Goal: Task Accomplishment & Management: Manage account settings

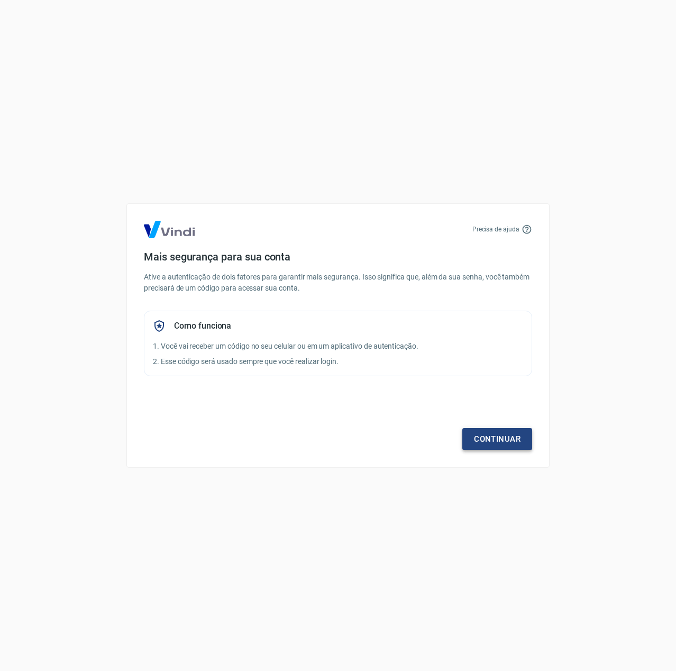
click at [503, 438] on link "Continuar" at bounding box center [497, 439] width 70 height 22
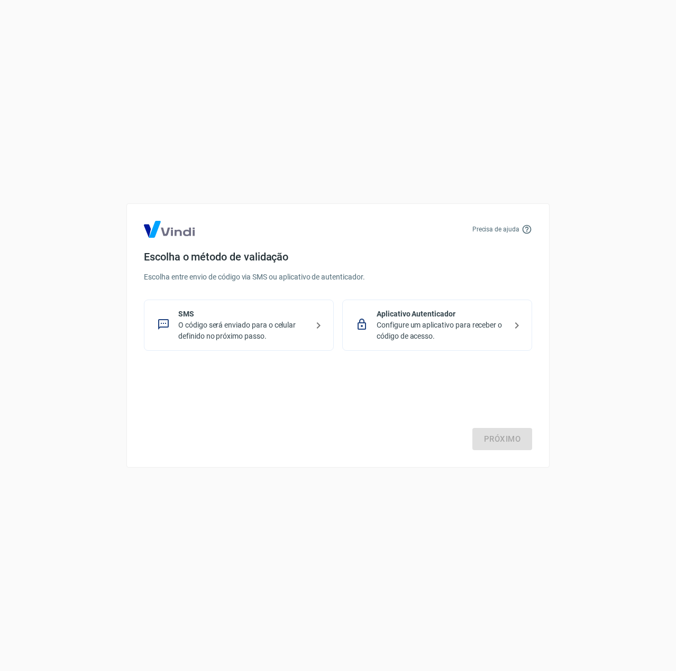
click at [258, 339] on p "O código será enviado para o celular definido no próximo passo." at bounding box center [243, 331] width 130 height 22
click at [495, 425] on div "Próximo" at bounding box center [338, 407] width 388 height 87
click at [497, 434] on link "Próximo" at bounding box center [502, 439] width 60 height 22
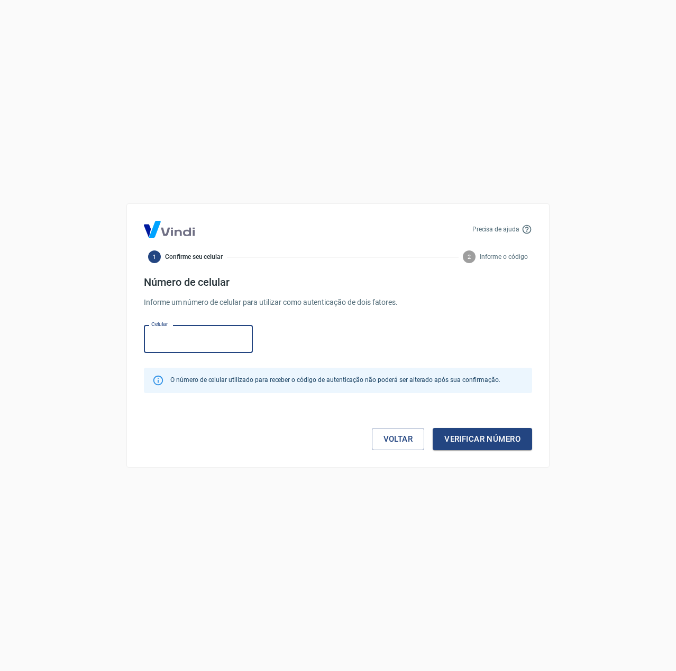
click at [211, 341] on input "Celular" at bounding box center [198, 339] width 109 height 28
type input "(11) 94231-6200"
click at [471, 433] on button "Verificar número" at bounding box center [481, 439] width 99 height 22
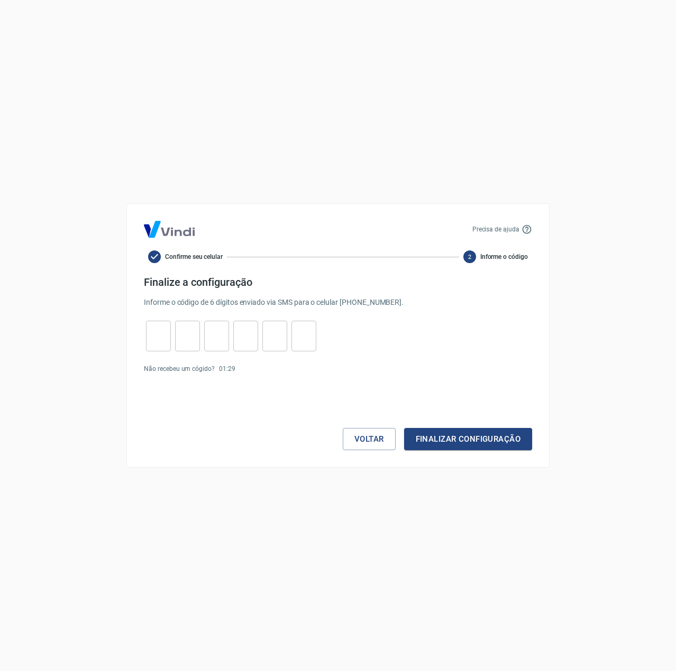
click at [164, 329] on input "tel" at bounding box center [158, 336] width 25 height 23
click at [367, 446] on button "Voltar" at bounding box center [369, 439] width 53 height 22
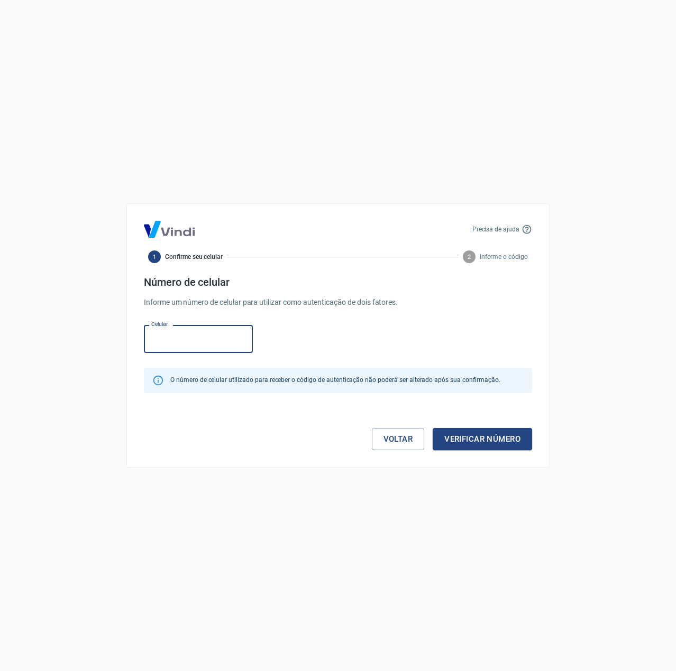
click at [194, 331] on input "Celular" at bounding box center [198, 339] width 109 height 28
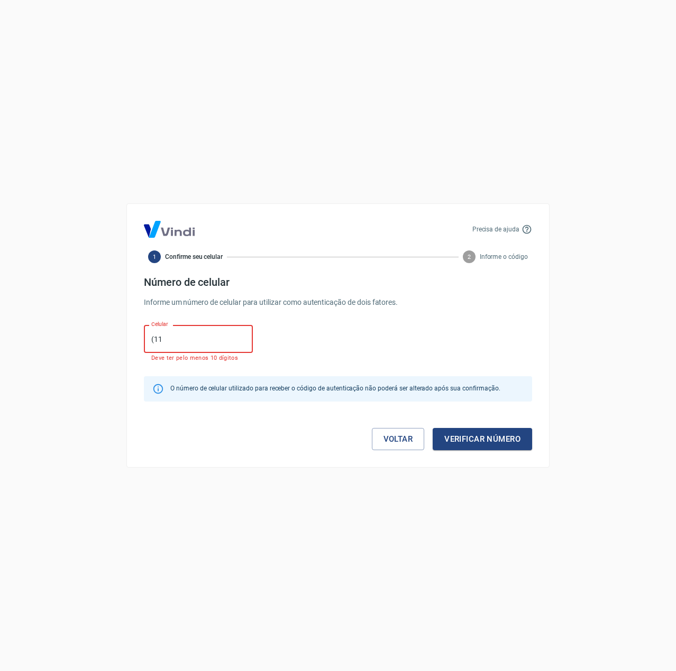
type input "[PHONE_NUMBER]"
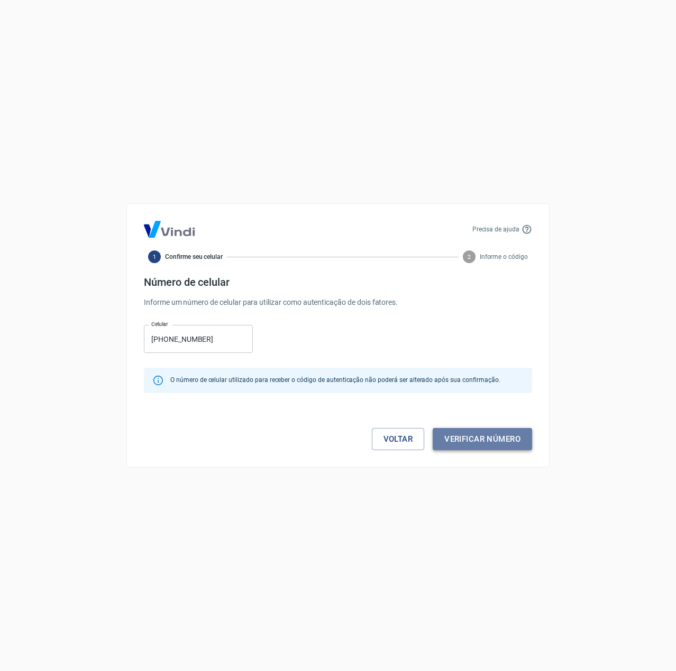
click at [501, 443] on button "Verificar número" at bounding box center [481, 439] width 99 height 22
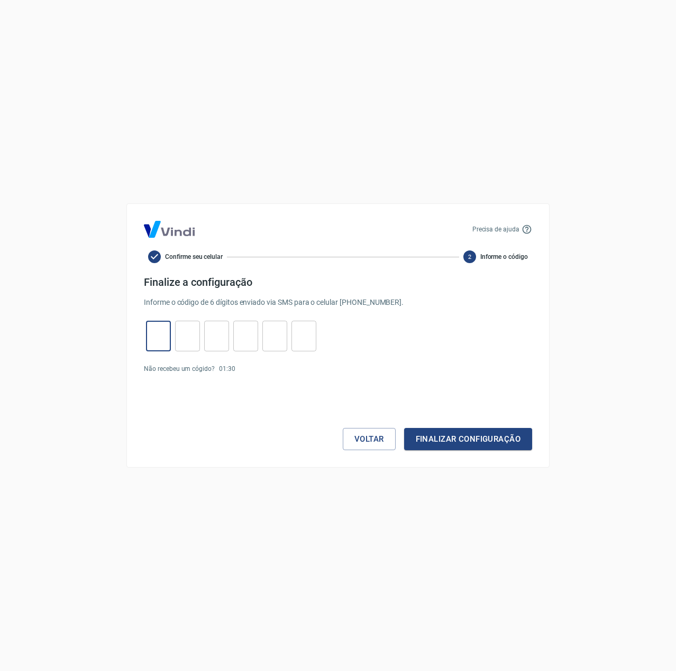
click at [158, 328] on input "tel" at bounding box center [158, 336] width 25 height 23
type input "6"
type input "3"
type input "5"
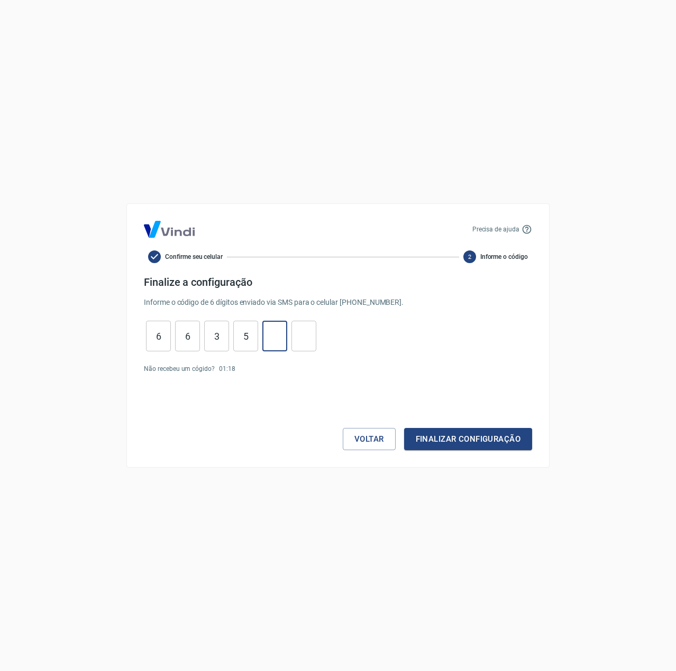
type input "3"
type input "2"
click at [464, 440] on button "Finalizar configuração" at bounding box center [468, 439] width 128 height 22
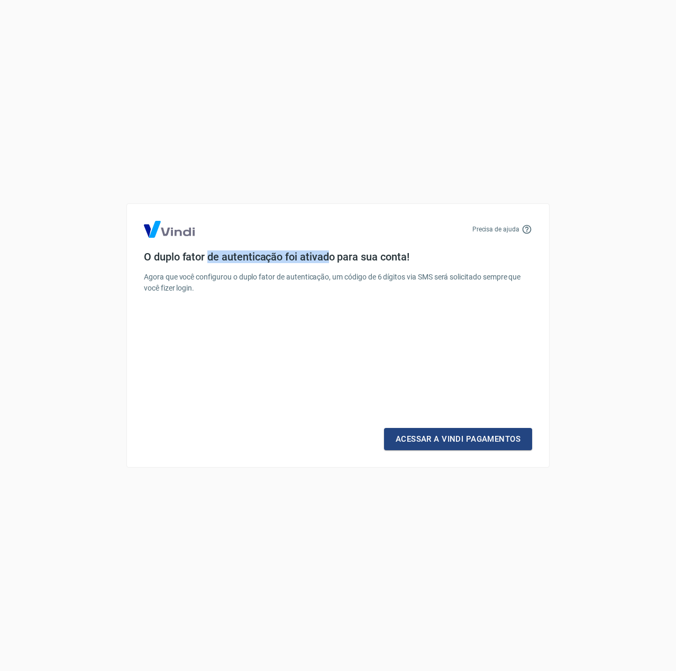
drag, startPoint x: 210, startPoint y: 255, endPoint x: 356, endPoint y: 258, distance: 145.9
click at [338, 258] on h4 "O duplo fator de autenticação foi ativado para sua conta!" at bounding box center [338, 257] width 388 height 13
click at [366, 258] on h4 "O duplo fator de autenticação foi ativado para sua conta!" at bounding box center [338, 257] width 388 height 13
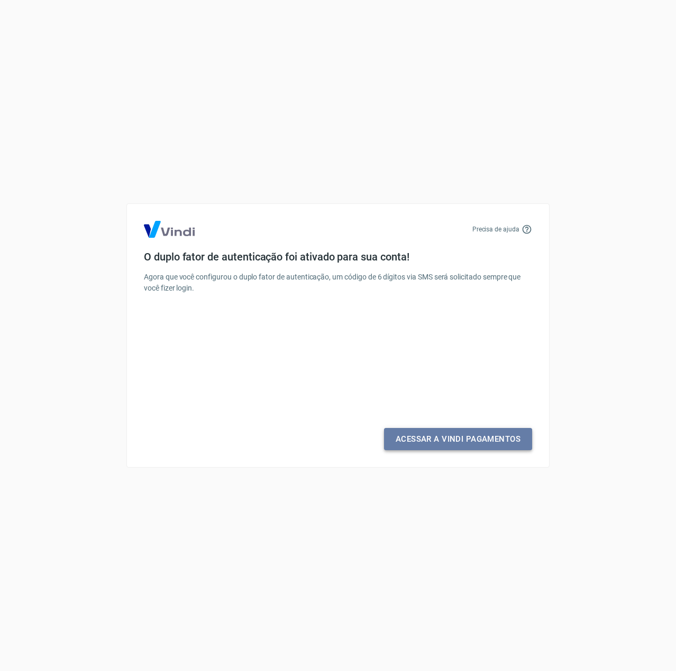
click at [424, 440] on link "Acessar a Vindi Pagamentos" at bounding box center [458, 439] width 148 height 22
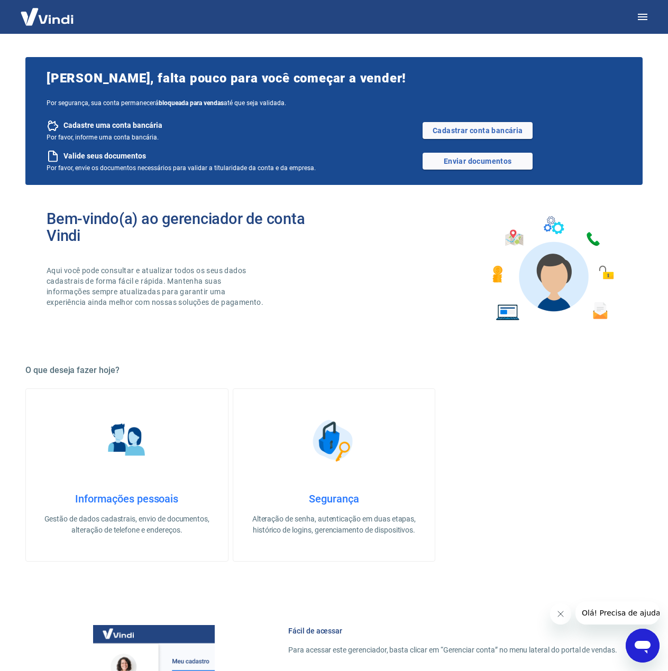
click at [326, 287] on div "Bem-vindo(a) ao gerenciador de conta Vindi Aqui você pode consultar e atualizar…" at bounding box center [191, 268] width 288 height 117
click at [461, 166] on link "Enviar documentos" at bounding box center [477, 161] width 110 height 17
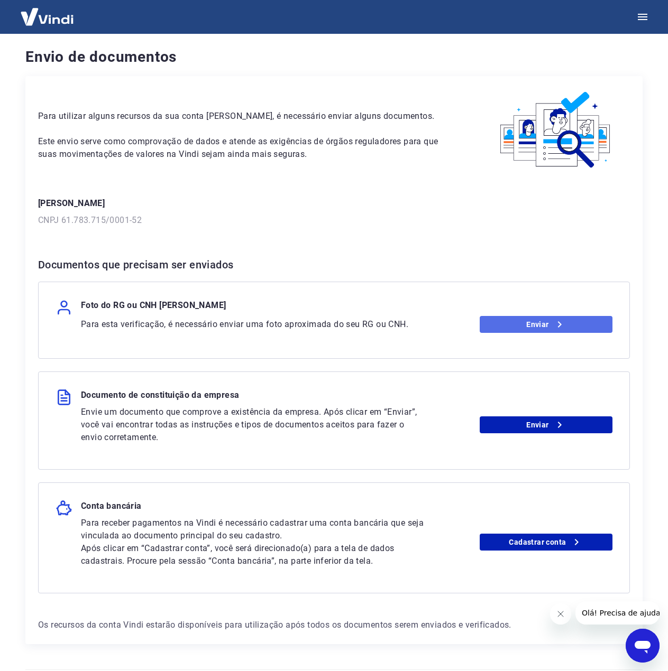
click at [531, 327] on link "Enviar" at bounding box center [545, 324] width 133 height 17
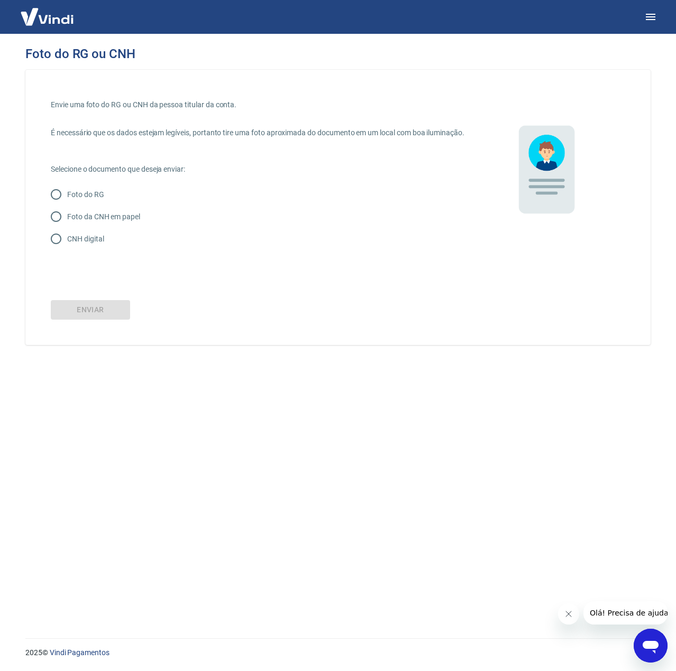
click at [72, 200] on p "Foto do RG" at bounding box center [85, 194] width 37 height 11
click at [67, 204] on input "Foto do RG" at bounding box center [56, 194] width 22 height 22
radio input "true"
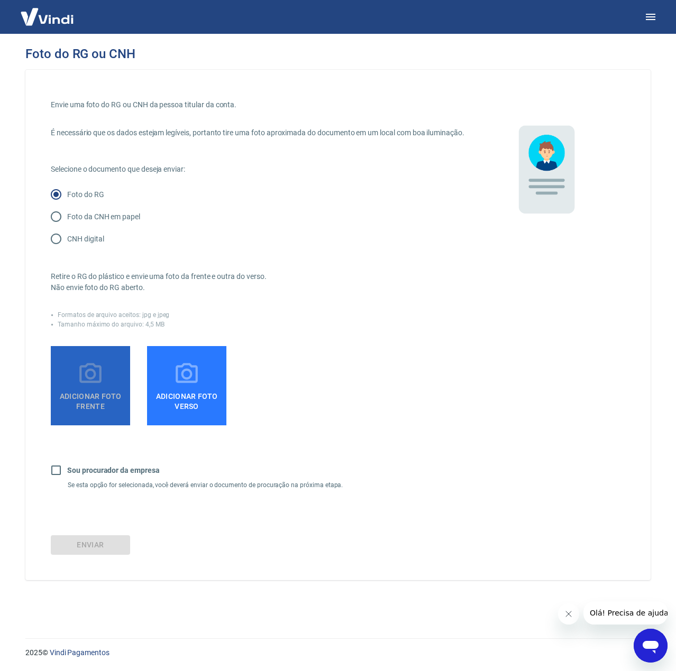
click at [106, 398] on span "Adicionar foto frente" at bounding box center [90, 399] width 71 height 24
click at [0, 0] on input "Adicionar foto frente" at bounding box center [0, 0] width 0 height 0
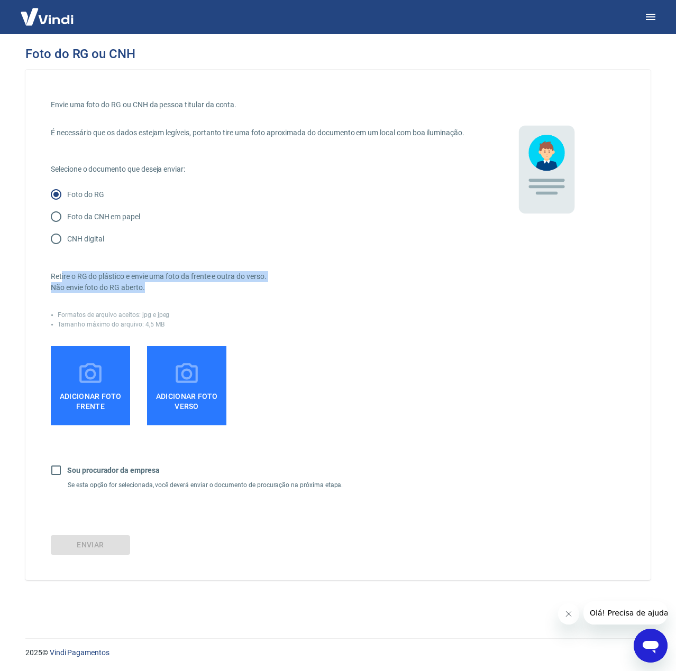
drag, startPoint x: 63, startPoint y: 286, endPoint x: 247, endPoint y: 300, distance: 184.9
click at [247, 293] on p "Retire o RG do plástico e envie uma foto da frente e outra do verso. Não envie …" at bounding box center [257, 282] width 413 height 22
drag, startPoint x: 92, startPoint y: 322, endPoint x: 172, endPoint y: 321, distance: 79.8
click at [171, 321] on div "Retire o RG do plástico e envie uma foto da frente e outra do verso. Não envie …" at bounding box center [257, 369] width 413 height 239
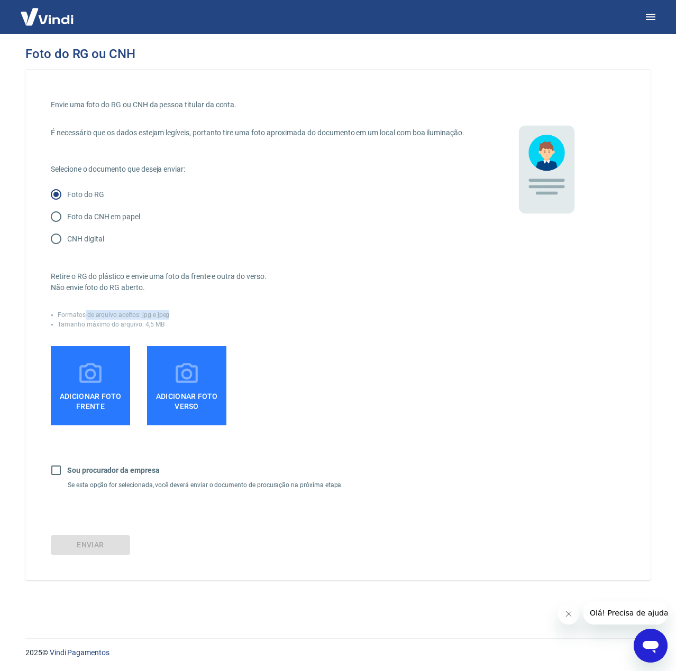
click at [172, 321] on div "Retire o RG do plástico e envie uma foto da frente e outra do verso. Não envie …" at bounding box center [257, 369] width 413 height 239
drag, startPoint x: 109, startPoint y: 342, endPoint x: 169, endPoint y: 340, distance: 59.8
click at [168, 340] on div "Retire o RG do plástico e envie uma foto da frente e outra do verso. Não envie …" at bounding box center [257, 369] width 413 height 239
click at [169, 329] on div "Tamanho máximo do arquivo: 4,5 MB" at bounding box center [257, 325] width 413 height 10
drag, startPoint x: 94, startPoint y: 331, endPoint x: 165, endPoint y: 336, distance: 71.0
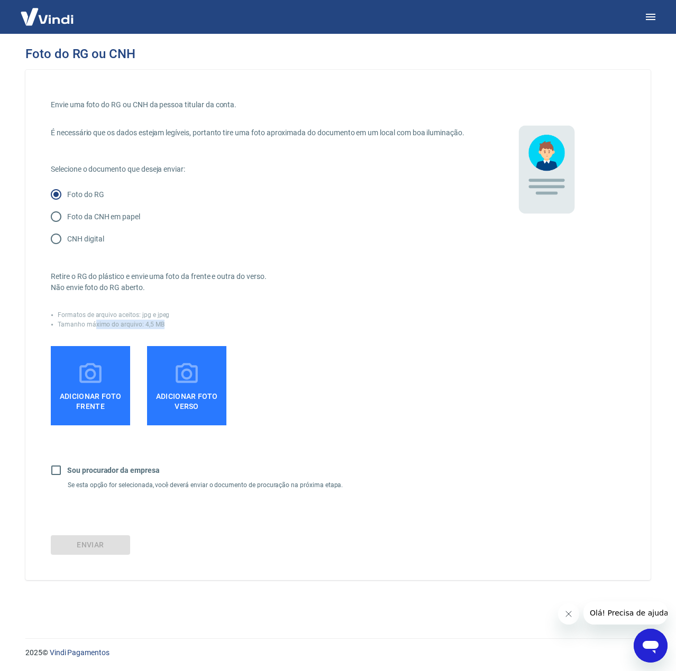
click at [162, 329] on div "Tamanho máximo do arquivo: 4,5 MB" at bounding box center [257, 325] width 413 height 10
click at [165, 329] on div "Tamanho máximo do arquivo: 4,5 MB" at bounding box center [257, 325] width 413 height 10
click at [183, 441] on div "Retire o RG do plástico e envie uma foto da frente e outra do verso. Não envie …" at bounding box center [257, 369] width 413 height 239
click at [196, 411] on span "Adicionar foto verso" at bounding box center [186, 399] width 71 height 24
click at [0, 0] on input "Adicionar foto verso" at bounding box center [0, 0] width 0 height 0
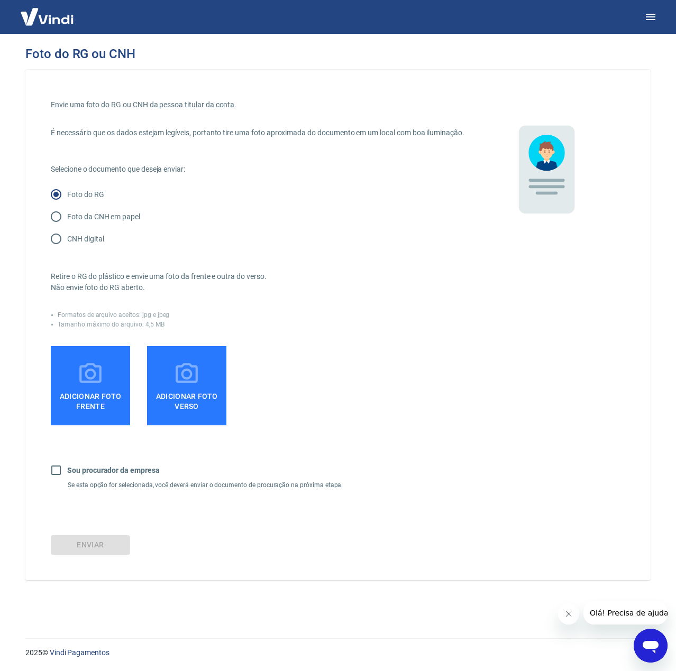
click at [419, 350] on div "Retire o RG do plástico e envie uma foto da frente e outra do verso. Não envie …" at bounding box center [257, 369] width 413 height 239
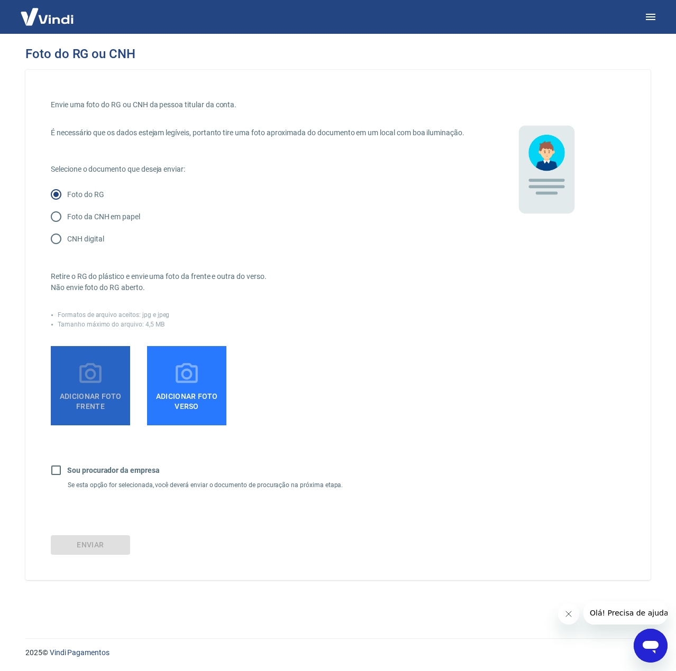
click at [84, 387] on icon at bounding box center [90, 374] width 26 height 26
click at [0, 0] on input "Adicionar foto frente" at bounding box center [0, 0] width 0 height 0
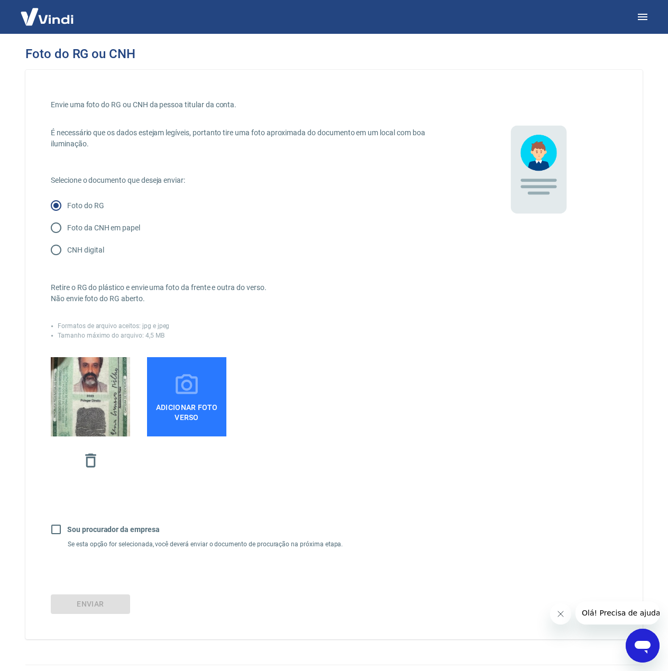
click at [193, 402] on span "Adicionar foto verso" at bounding box center [186, 411] width 71 height 24
click at [0, 0] on input "Adicionar foto verso" at bounding box center [0, 0] width 0 height 0
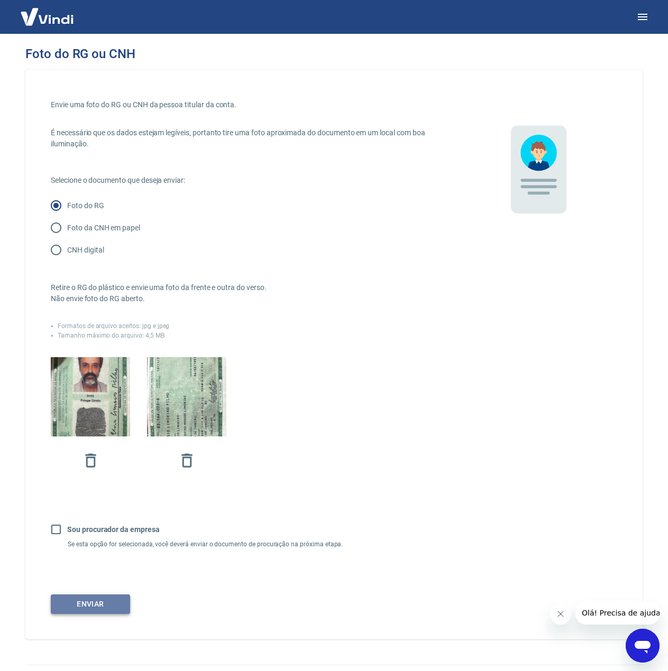
click at [91, 600] on button "Enviar" at bounding box center [90, 605] width 79 height 20
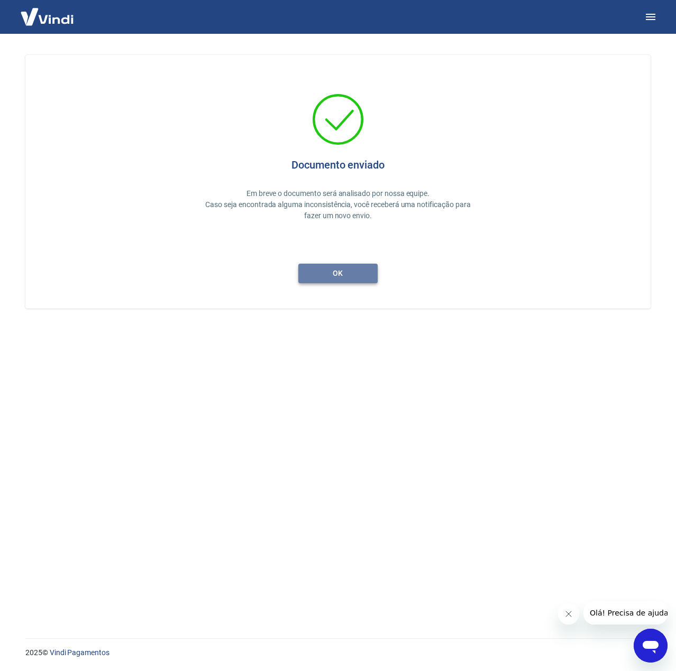
click at [333, 278] on button "ok" at bounding box center [337, 274] width 79 height 20
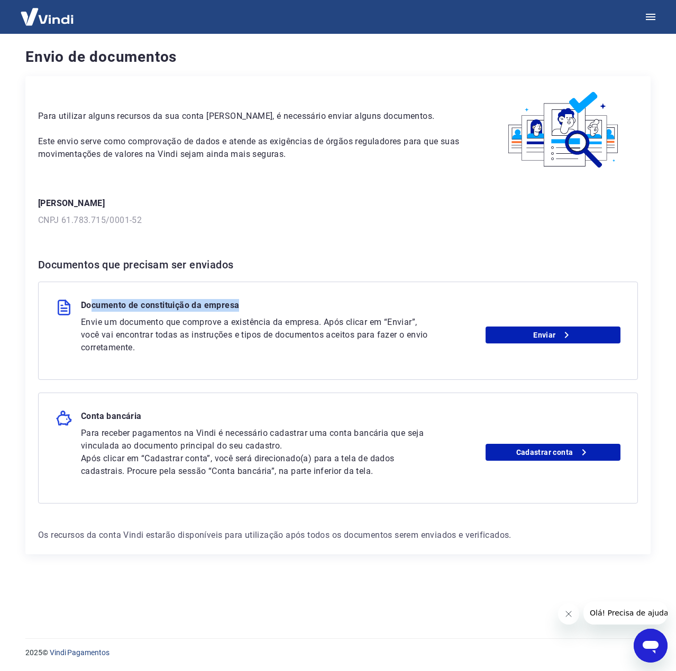
drag, startPoint x: 91, startPoint y: 302, endPoint x: 239, endPoint y: 307, distance: 148.1
click at [245, 302] on div "Documento de constituição da empresa" at bounding box center [338, 307] width 565 height 17
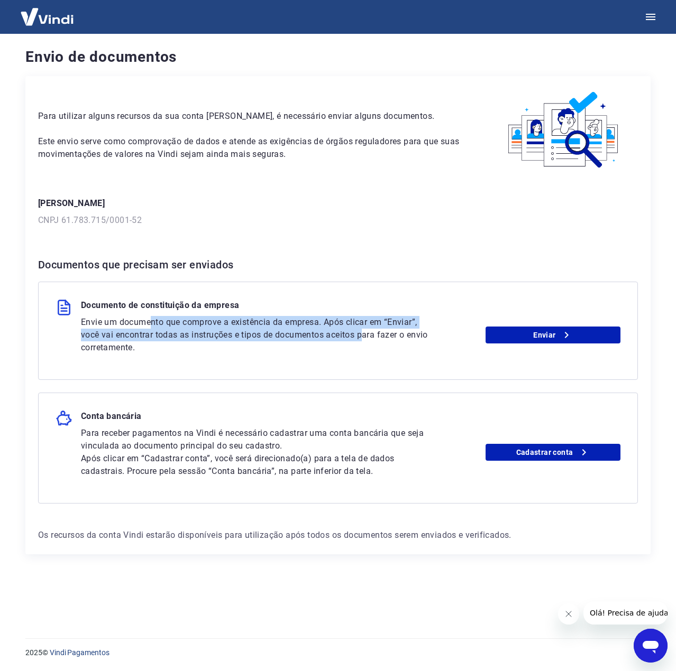
drag, startPoint x: 245, startPoint y: 324, endPoint x: 404, endPoint y: 333, distance: 159.9
click at [372, 332] on p "Envie um documento que comprove a existência da empresa. Após clicar em “Enviar…" at bounding box center [256, 335] width 350 height 38
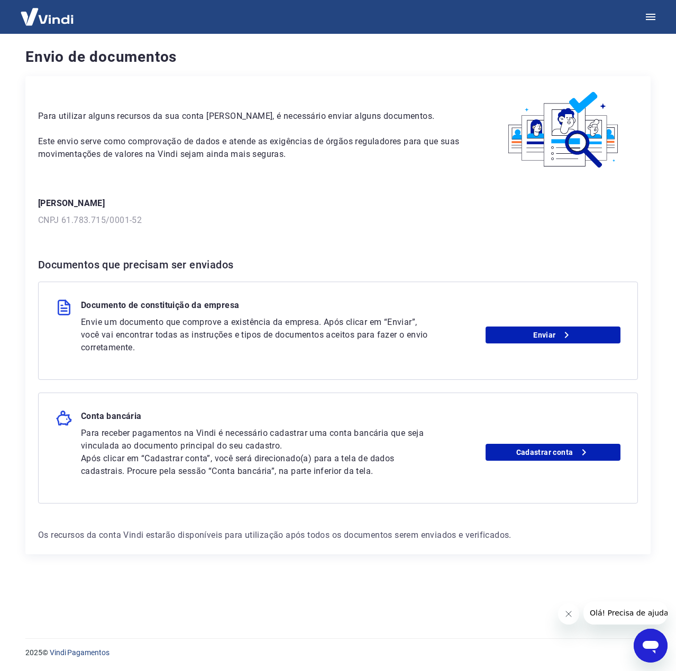
click at [404, 333] on p "Envie um documento que comprove a existência da empresa. Após clicar em “Enviar…" at bounding box center [256, 335] width 350 height 38
click at [557, 332] on link "Enviar" at bounding box center [552, 335] width 135 height 17
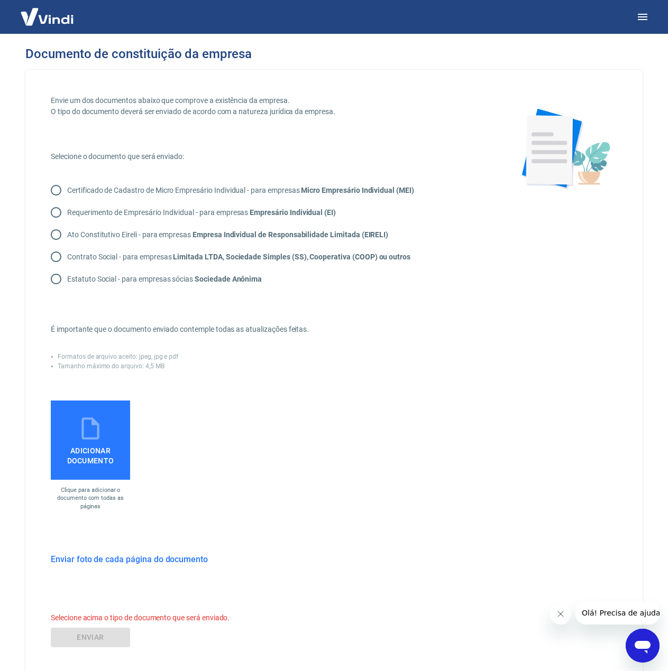
click at [77, 190] on p "Certificado de Cadastro de Micro Empresário Individual - para empresas Micro Em…" at bounding box center [240, 190] width 347 height 11
click at [67, 190] on input "Certificado de Cadastro de Micro Empresário Individual - para empresas Micro Em…" at bounding box center [56, 190] width 22 height 22
radio input "true"
click at [90, 457] on span "Adicionar documento" at bounding box center [90, 454] width 71 height 24
click at [0, 0] on input "Adicionar documento" at bounding box center [0, 0] width 0 height 0
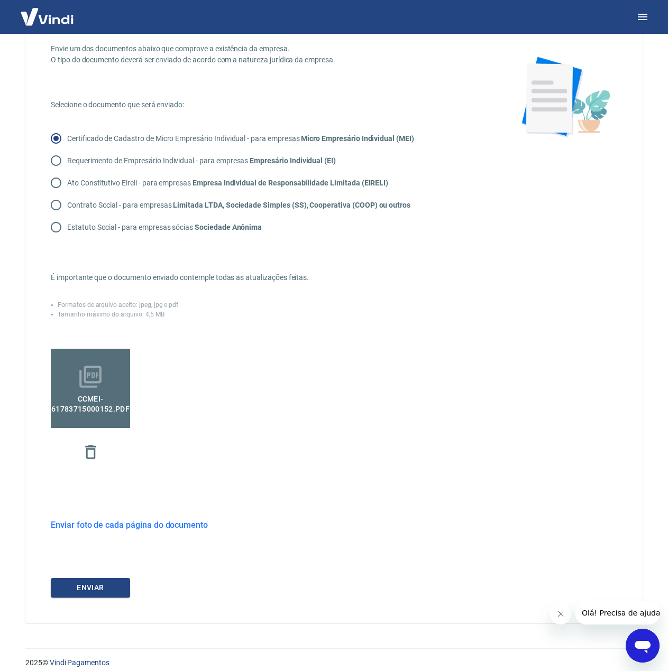
scroll to position [62, 0]
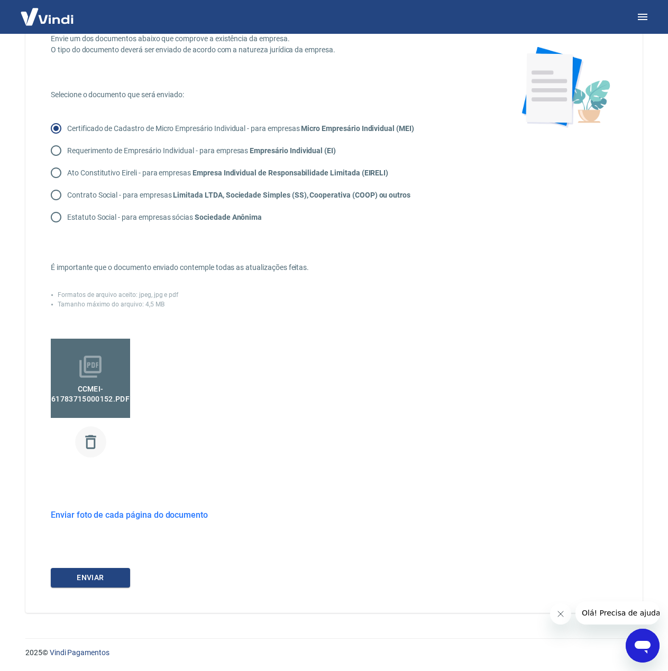
click at [95, 447] on icon "button" at bounding box center [90, 442] width 19 height 19
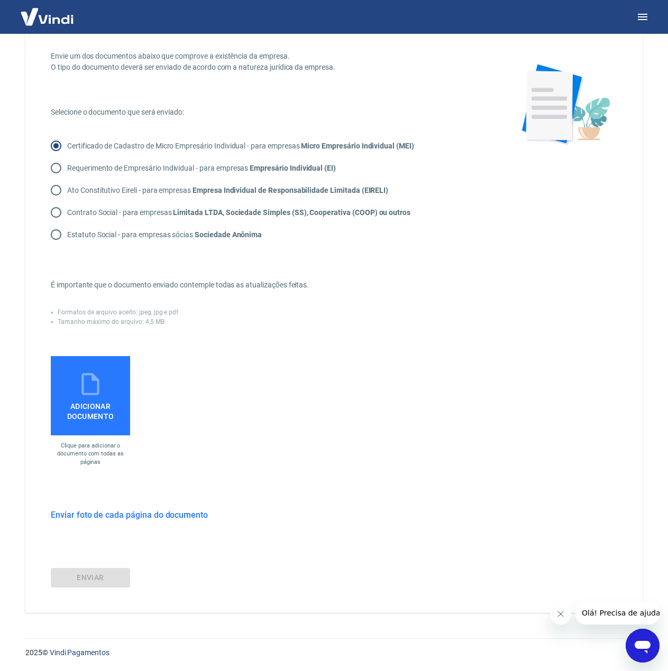
click at [115, 513] on h6 "Enviar foto de cada página do documento" at bounding box center [129, 514] width 157 height 13
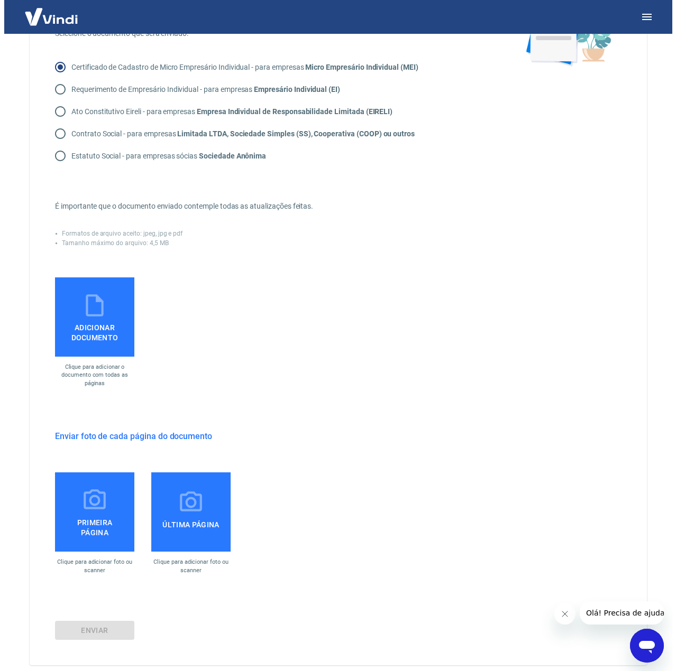
scroll to position [123, 0]
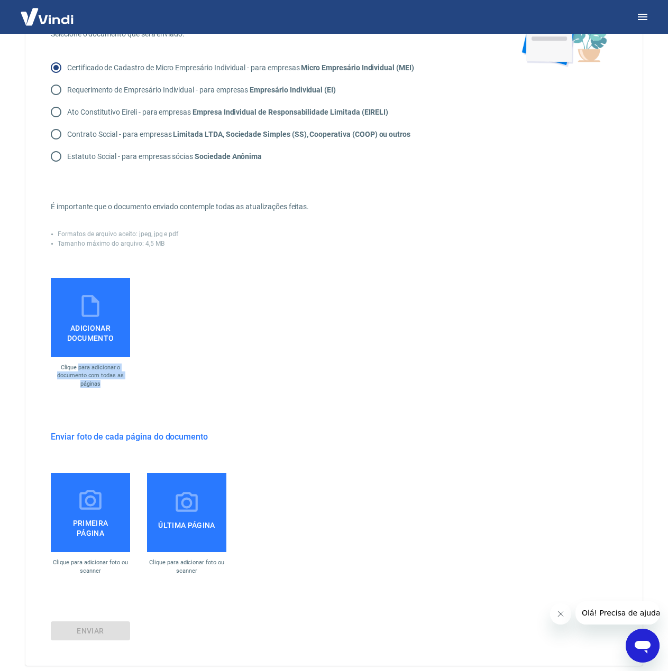
drag, startPoint x: 87, startPoint y: 368, endPoint x: 116, endPoint y: 381, distance: 32.4
click at [116, 381] on p "Clique para adicionar o documento com todas as páginas" at bounding box center [90, 376] width 79 height 24
click at [101, 325] on span "Adicionar documento" at bounding box center [90, 331] width 71 height 24
click at [0, 0] on input "Adicionar documento" at bounding box center [0, 0] width 0 height 0
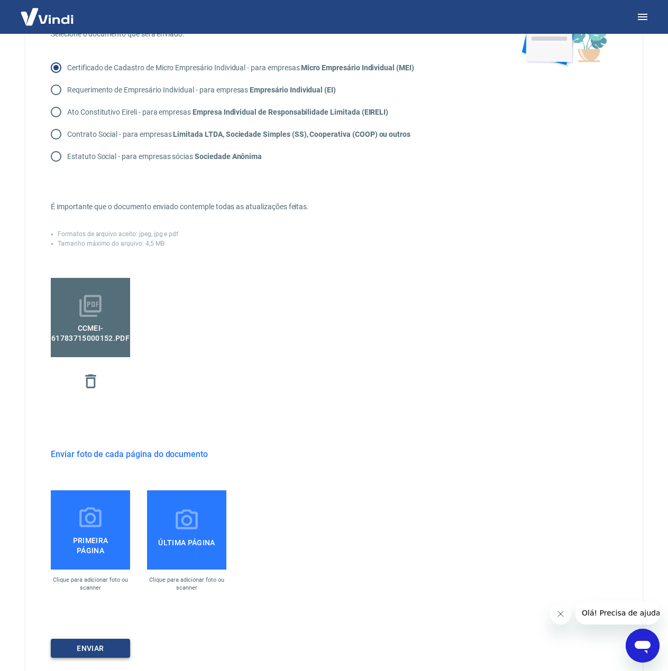
click at [106, 648] on button "ENVIAR" at bounding box center [90, 649] width 79 height 20
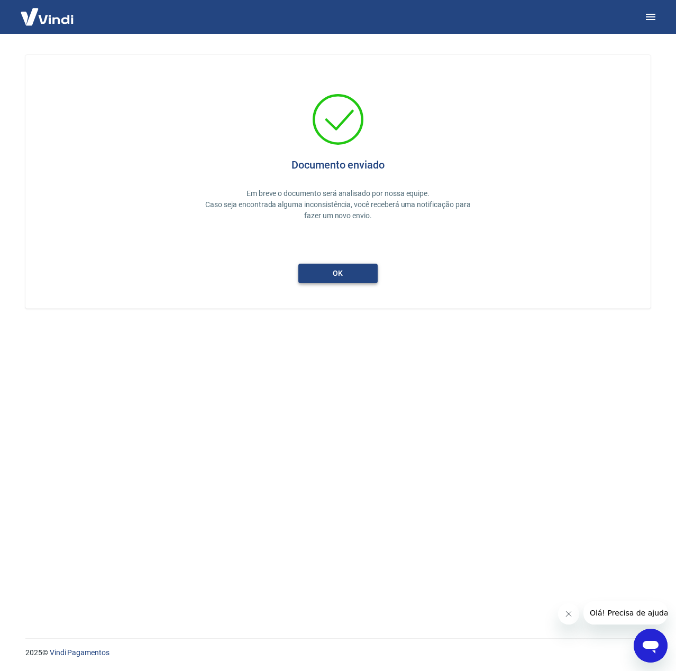
click at [337, 272] on button "ok" at bounding box center [337, 274] width 79 height 20
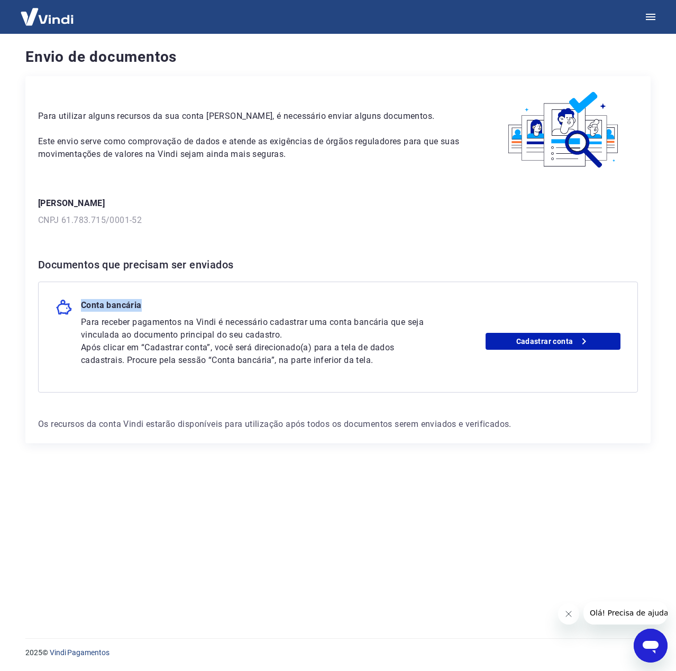
drag, startPoint x: 86, startPoint y: 302, endPoint x: 190, endPoint y: 317, distance: 105.6
click at [189, 316] on div "Conta bancária Para receber pagamentos na Vindi é necessário cadastrar uma cont…" at bounding box center [337, 337] width 599 height 111
click at [202, 336] on p "Para receber pagamentos na Vindi é necessário cadastrar uma conta bancária que …" at bounding box center [256, 328] width 350 height 25
click at [531, 336] on link "Cadastrar conta" at bounding box center [552, 341] width 135 height 17
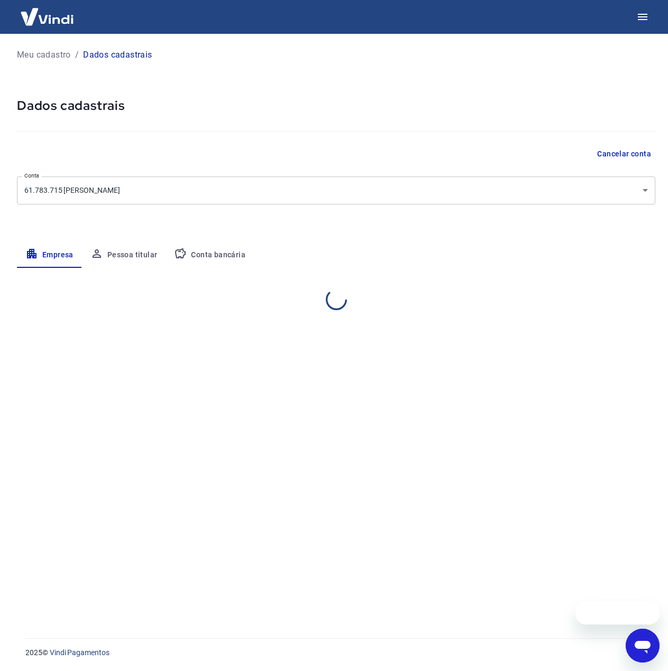
select select "SP"
select select "business"
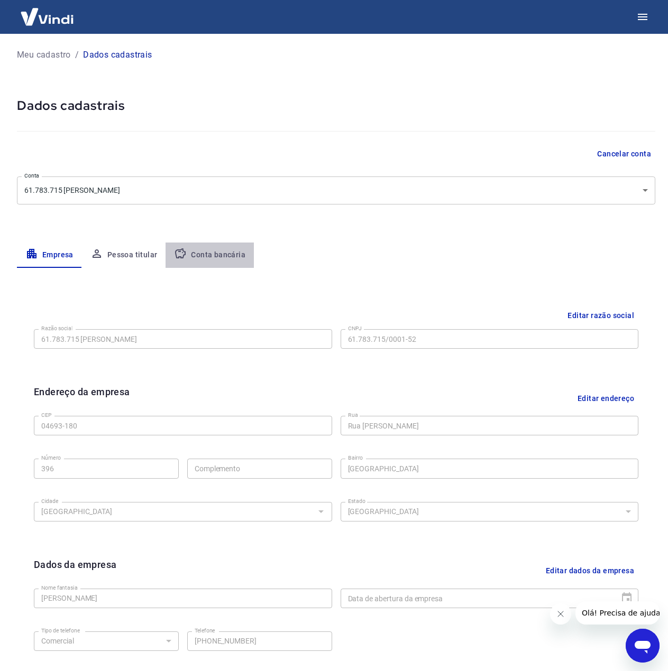
click at [221, 266] on button "Conta bancária" at bounding box center [209, 255] width 88 height 25
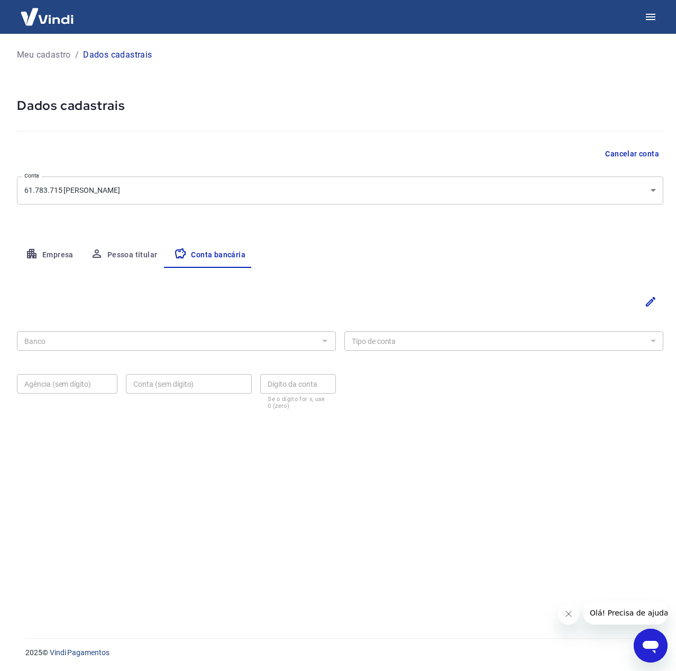
click at [136, 254] on button "Pessoa titular" at bounding box center [124, 255] width 84 height 25
click at [197, 264] on button "Conta bancária" at bounding box center [209, 255] width 88 height 25
click at [640, 303] on button "Editar" at bounding box center [649, 301] width 25 height 25
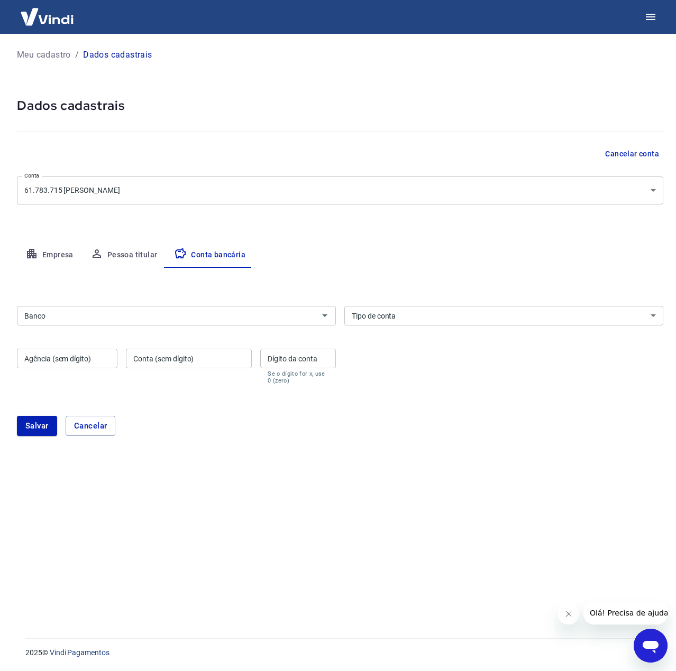
click at [174, 317] on input "Banco" at bounding box center [167, 315] width 295 height 13
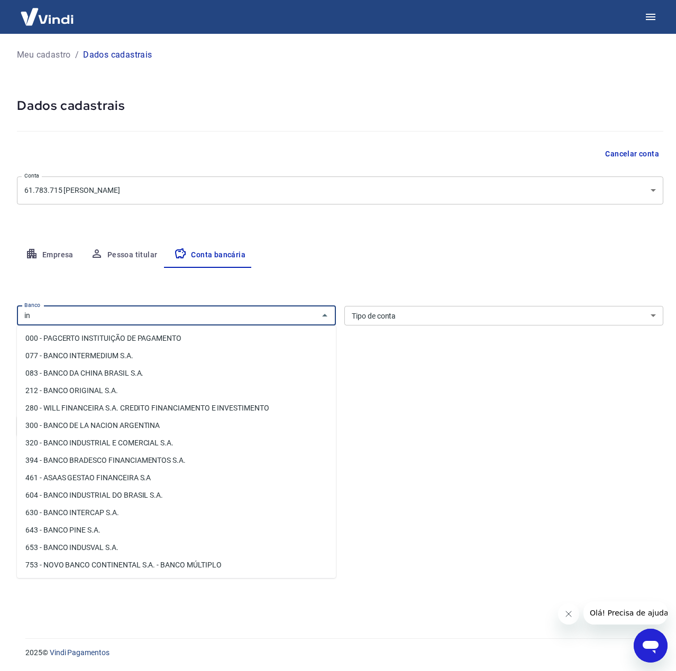
type input "i"
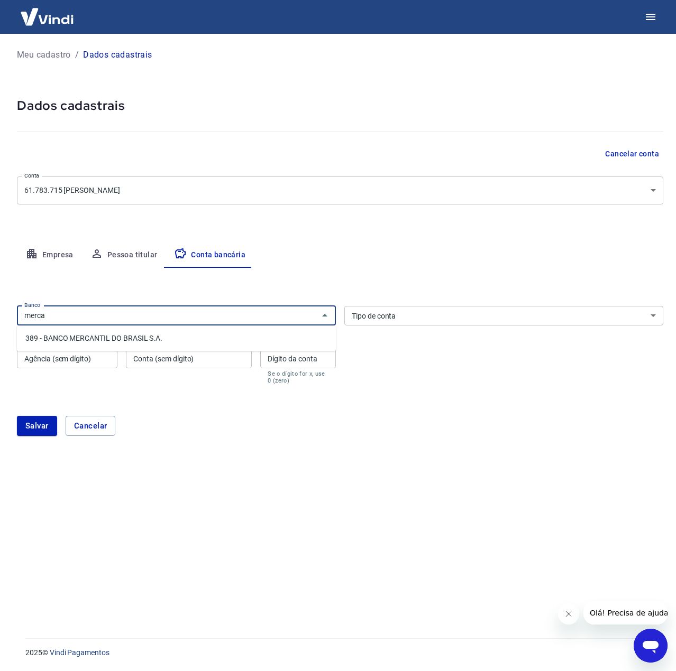
type input "merca"
click at [161, 410] on div "[PERSON_NAME]" at bounding box center [340, 425] width 646 height 45
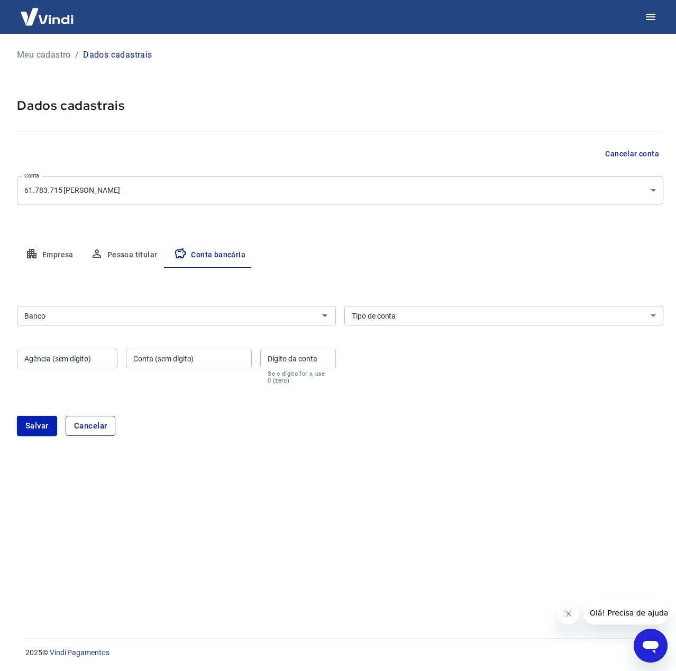
click at [100, 430] on button "Cancelar" at bounding box center [91, 426] width 50 height 20
